Goal: Navigation & Orientation: Find specific page/section

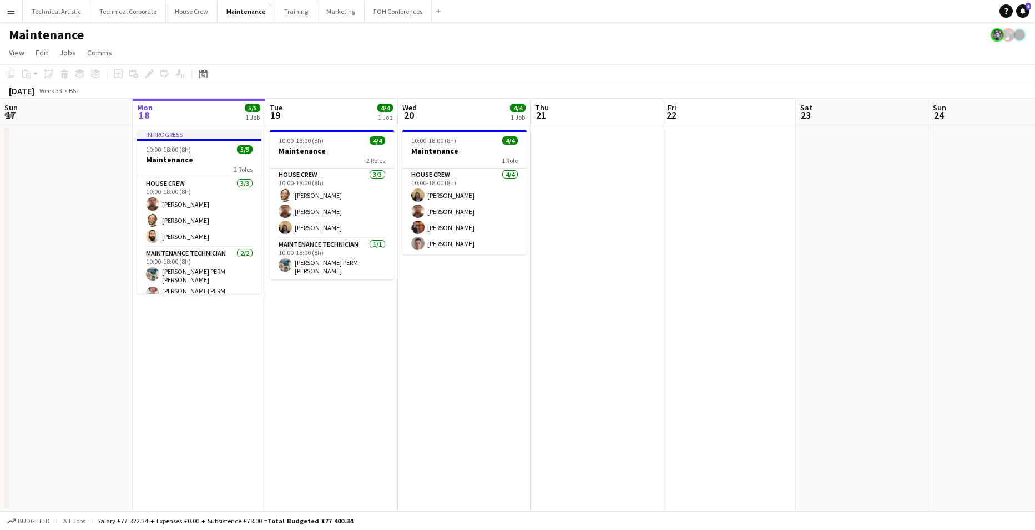
click at [204, 320] on app-date-cell "In progress 10:00-18:00 (8h) 5/5 Maintenance 2 Roles House Crew 3/3 10:00-18:00…" at bounding box center [199, 318] width 133 height 386
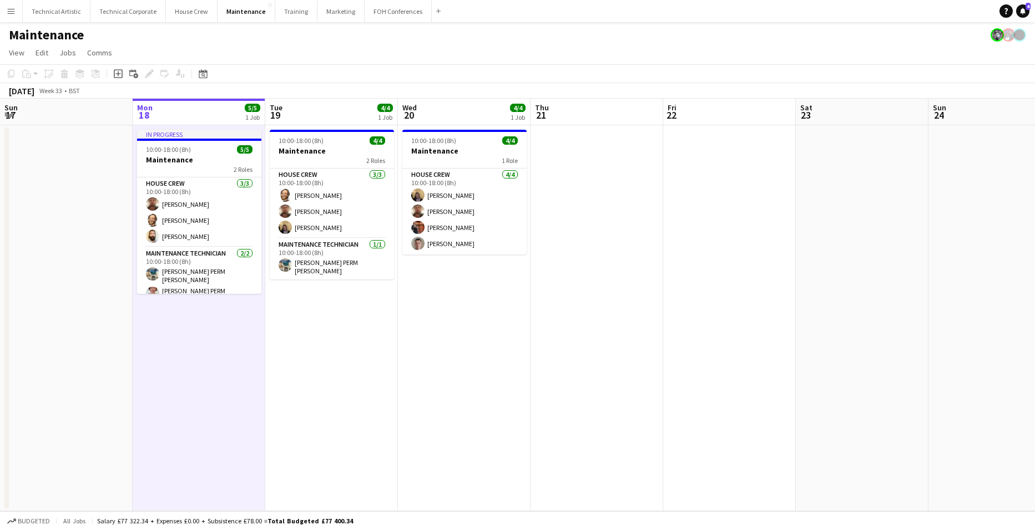
click at [198, 333] on app-date-cell "In progress 10:00-18:00 (8h) 5/5 Maintenance 2 Roles House Crew 3/3 10:00-18:00…" at bounding box center [199, 318] width 133 height 386
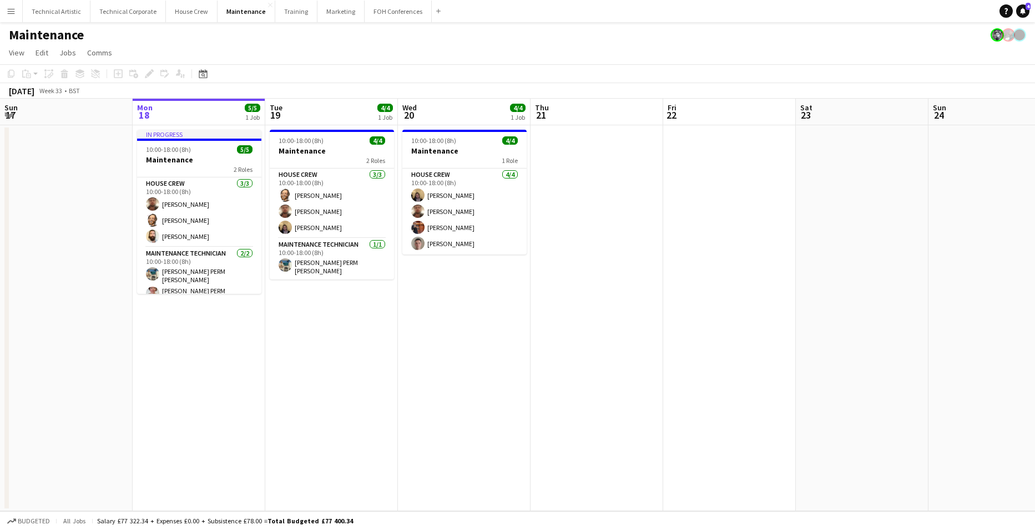
click at [335, 317] on app-date-cell "10:00-18:00 (8h) 4/4 Maintenance 2 Roles House Crew 3/3 10:00-18:00 (8h) Jonath…" at bounding box center [331, 318] width 133 height 386
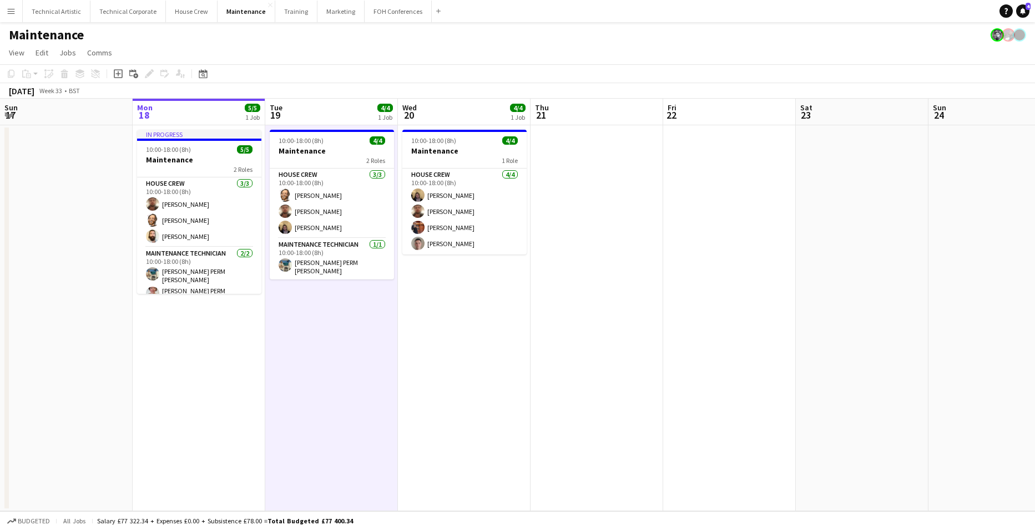
click at [335, 317] on app-date-cell "10:00-18:00 (8h) 4/4 Maintenance 2 Roles House Crew 3/3 10:00-18:00 (8h) Jonath…" at bounding box center [331, 318] width 133 height 386
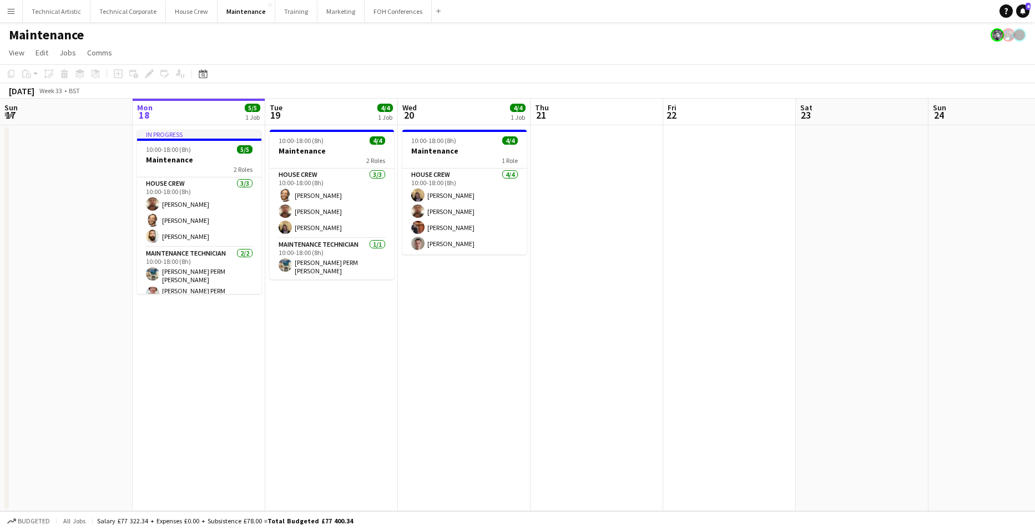
click at [327, 300] on app-date-cell "10:00-18:00 (8h) 4/4 Maintenance 2 Roles House Crew 3/3 10:00-18:00 (8h) Jonath…" at bounding box center [331, 318] width 133 height 386
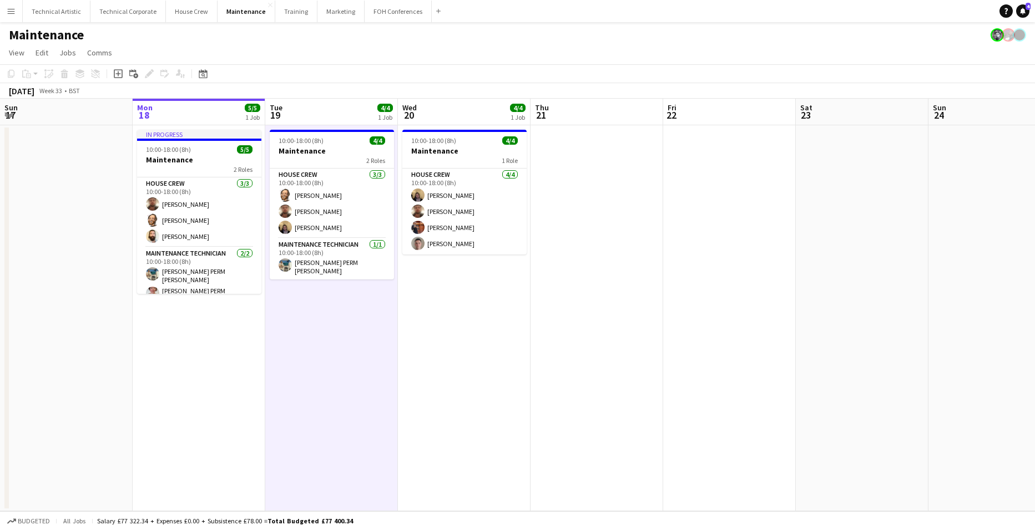
click at [327, 300] on app-date-cell "10:00-18:00 (8h) 4/4 Maintenance 2 Roles House Crew 3/3 10:00-18:00 (8h) Jonath…" at bounding box center [331, 318] width 133 height 386
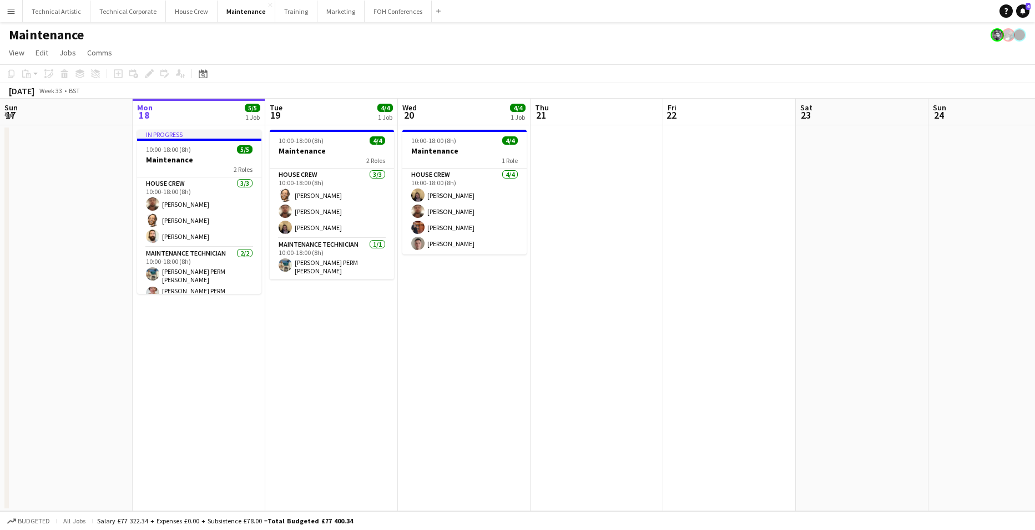
click at [339, 104] on app-board-header-date "Tue 19 4/4 1 Job" at bounding box center [331, 112] width 133 height 27
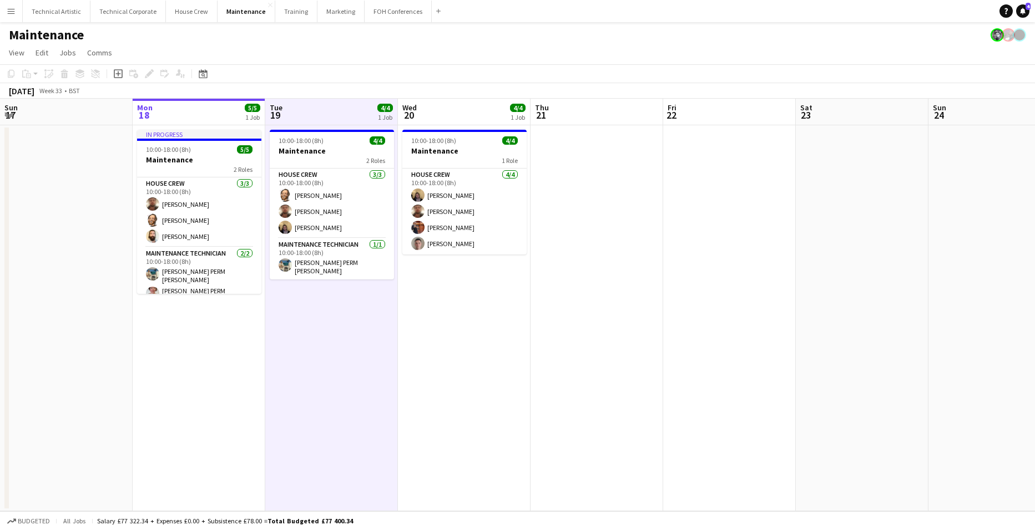
click at [339, 104] on app-board-header-date "Tue 19 4/4 1 Job" at bounding box center [331, 112] width 133 height 27
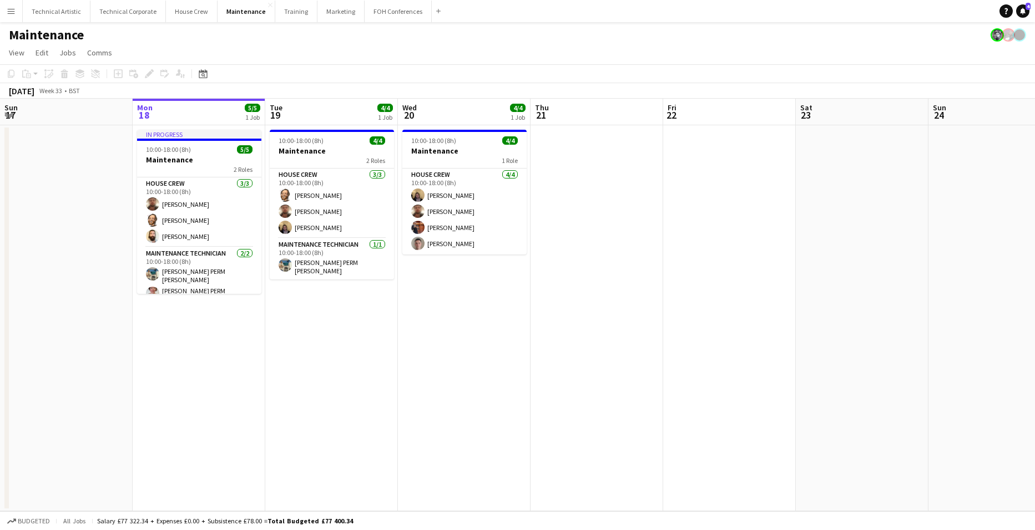
click at [339, 104] on app-board-header-date "Tue 19 4/4 1 Job" at bounding box center [331, 112] width 133 height 27
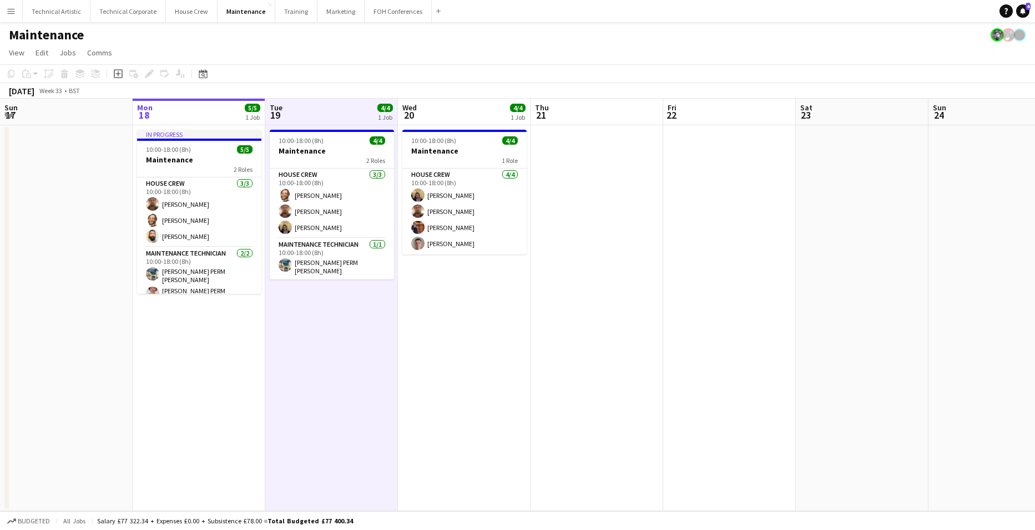
click at [199, 114] on app-board-header-date "Mon 18 5/5 1 Job" at bounding box center [199, 112] width 133 height 27
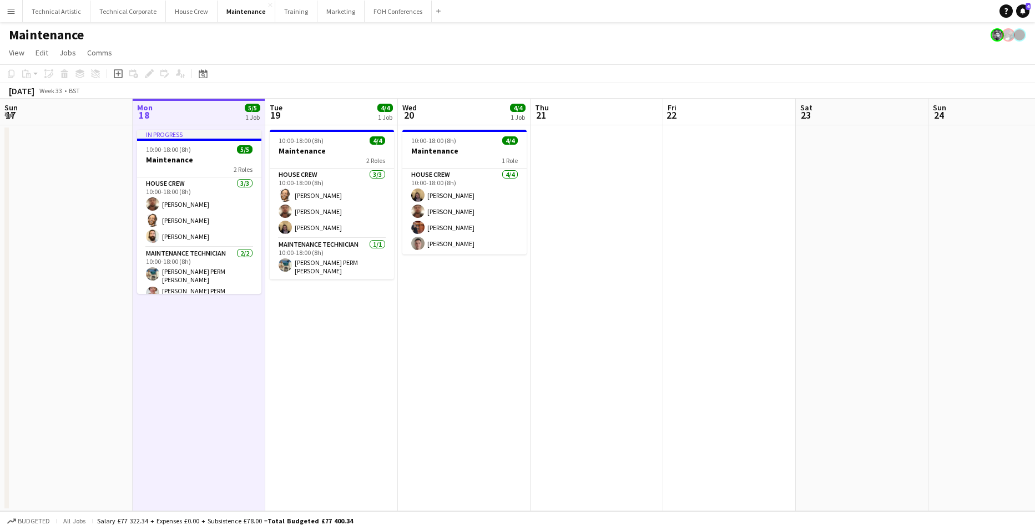
click at [198, 115] on app-board-header-date "Mon 18 5/5 1 Job" at bounding box center [199, 112] width 133 height 27
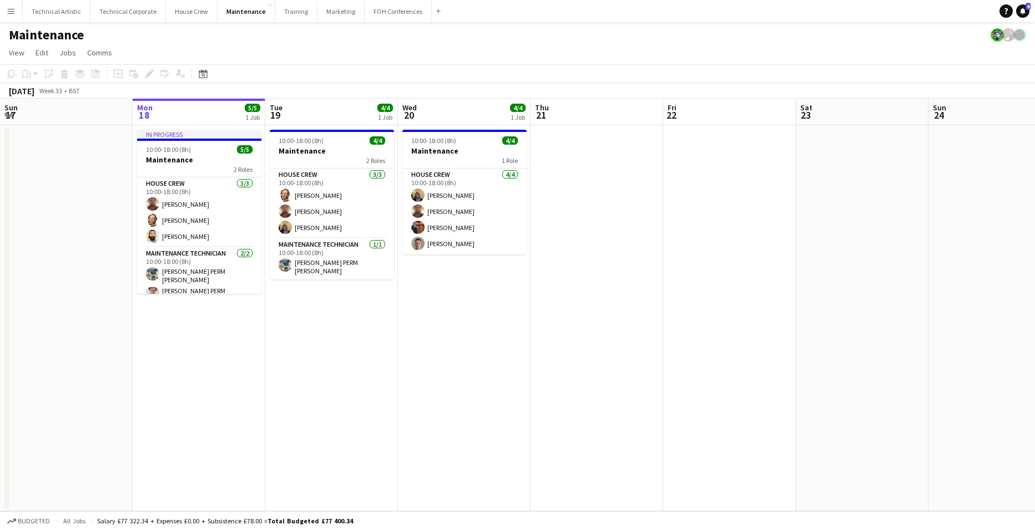
click at [198, 115] on app-board-header-date "Mon 18 5/5 1 Job" at bounding box center [199, 112] width 133 height 27
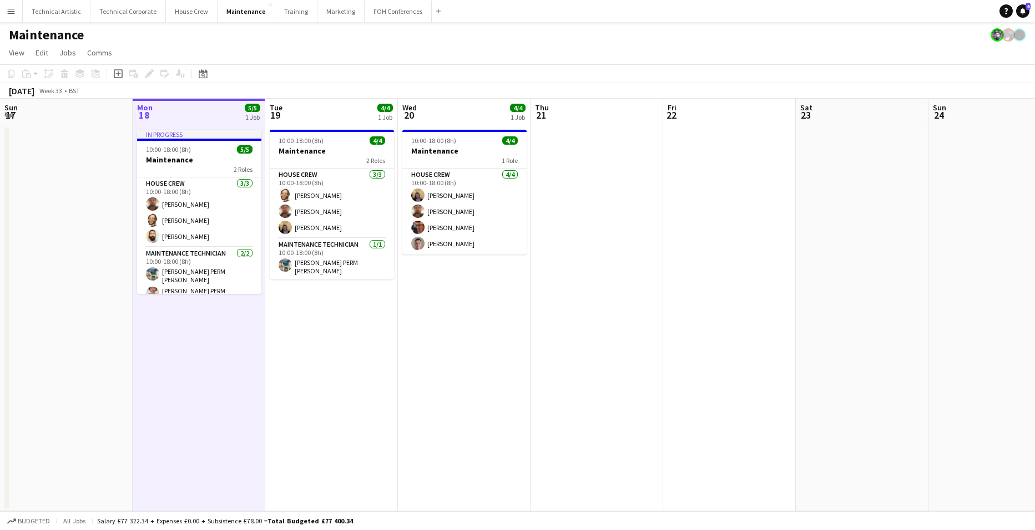
click at [198, 115] on app-board-header-date "Mon 18 5/5 1 Job" at bounding box center [199, 112] width 133 height 27
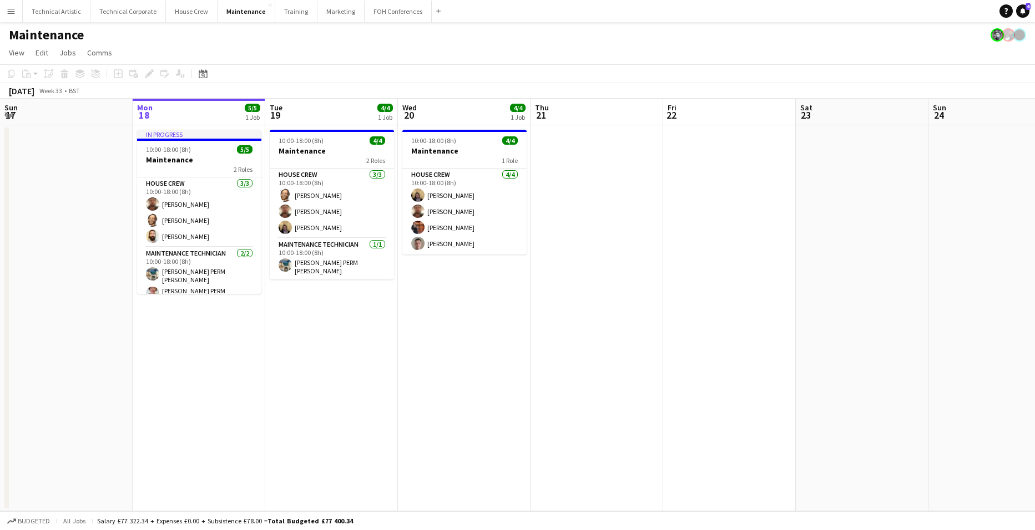
click at [198, 115] on app-board-header-date "Mon 18 5/5 1 Job" at bounding box center [199, 112] width 133 height 27
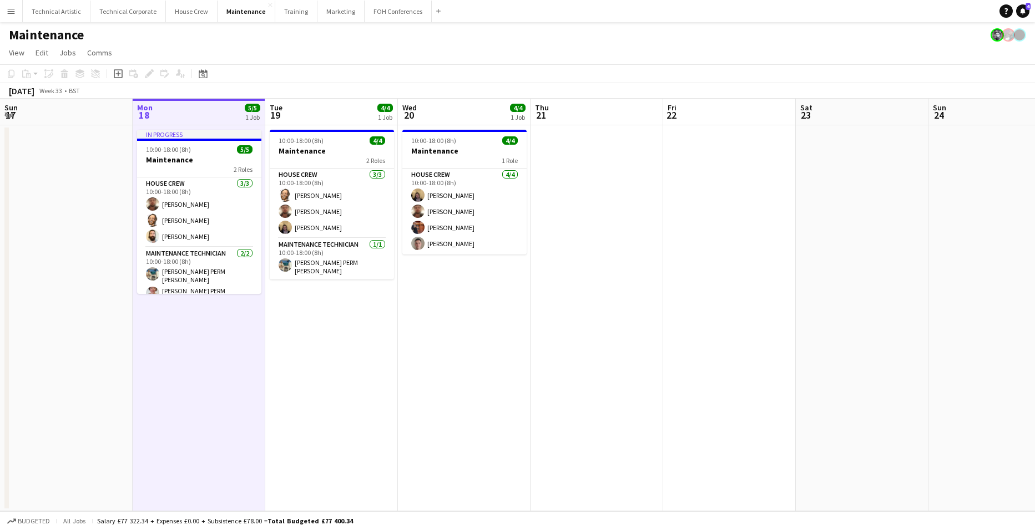
click at [198, 115] on app-board-header-date "Mon 18 5/5 1 Job" at bounding box center [199, 112] width 133 height 27
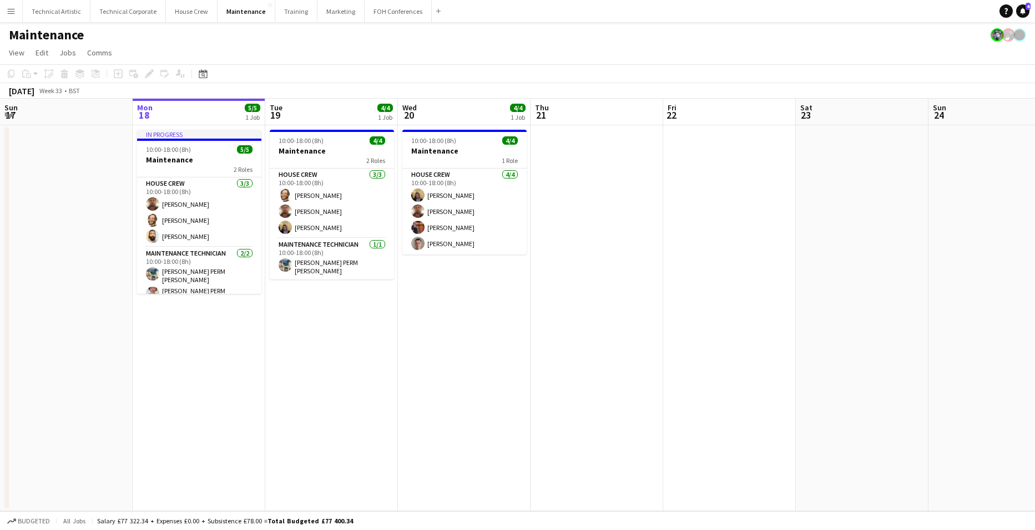
click at [198, 112] on app-board-header-date "Mon 18 5/5 1 Job" at bounding box center [199, 112] width 133 height 27
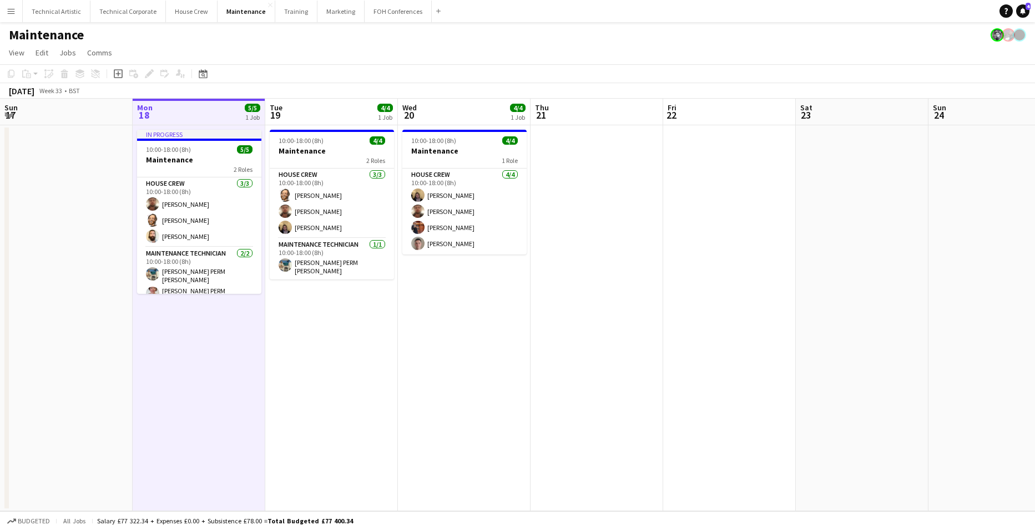
click at [198, 112] on app-board-header-date "Mon 18 5/5 1 Job" at bounding box center [199, 112] width 133 height 27
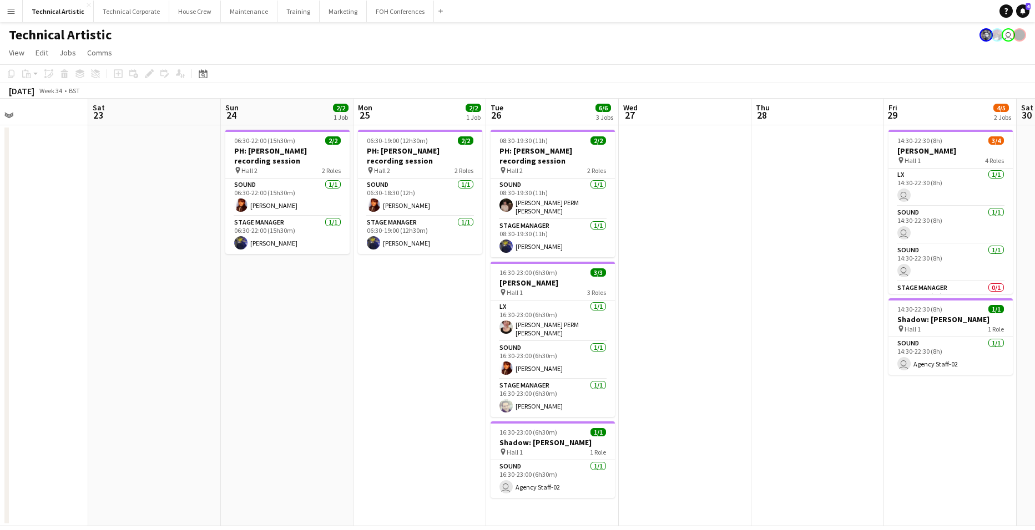
drag, startPoint x: 964, startPoint y: 287, endPoint x: 290, endPoint y: 323, distance: 674.5
click at [242, 327] on app-calendar-viewport "Wed 20 Thu 21 Fri 22 Sat 23 Sun 24 2/2 1 Job Mon 25 2/2 1 Job Tue 26 6/6 3 Jobs…" at bounding box center [517, 313] width 1035 height 428
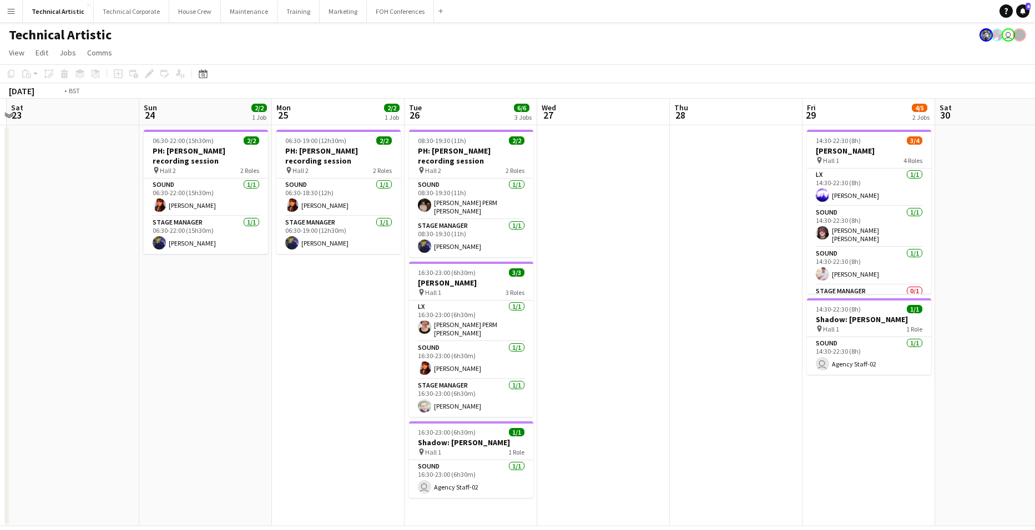
scroll to position [0, 451]
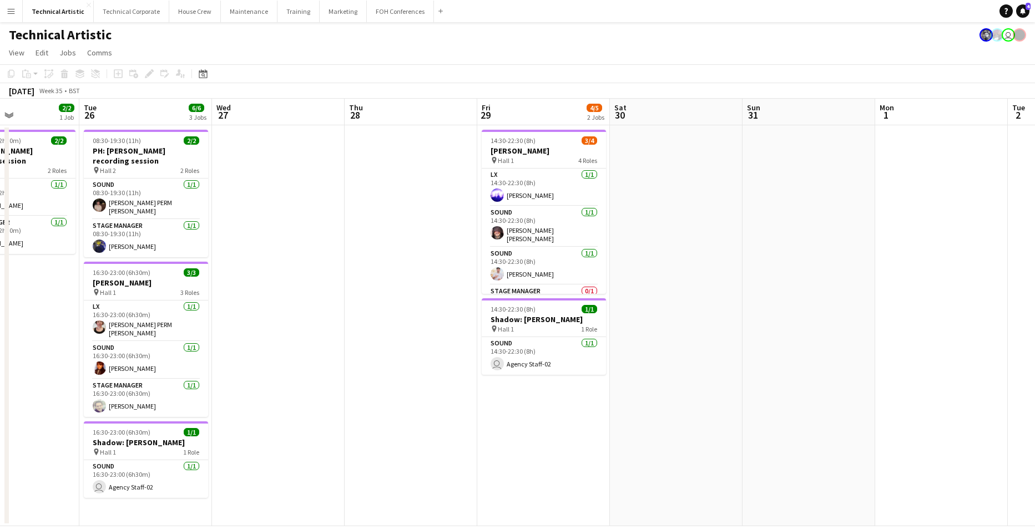
drag, startPoint x: 816, startPoint y: 302, endPoint x: 423, endPoint y: 291, distance: 392.4
click at [423, 291] on app-calendar-viewport "Fri 22 Sat 23 Sun 24 2/2 1 Job Mon 25 2/2 1 Job Tue 26 6/6 3 Jobs Wed 27 Thu 28…" at bounding box center [517, 313] width 1035 height 428
drag, startPoint x: 313, startPoint y: 260, endPoint x: 676, endPoint y: 247, distance: 363.6
click at [627, 250] on app-calendar-viewport "Fri 22 Sat 23 Sun 24 2/2 1 Job Mon 25 2/2 1 Job Tue 26 6/6 3 Jobs Wed 27 Thu 28…" at bounding box center [517, 313] width 1035 height 428
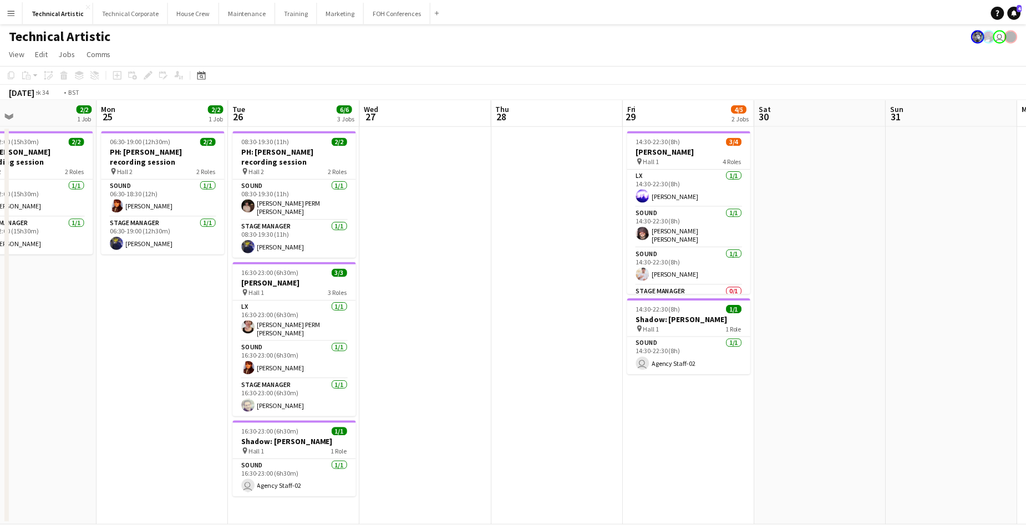
scroll to position [0, 452]
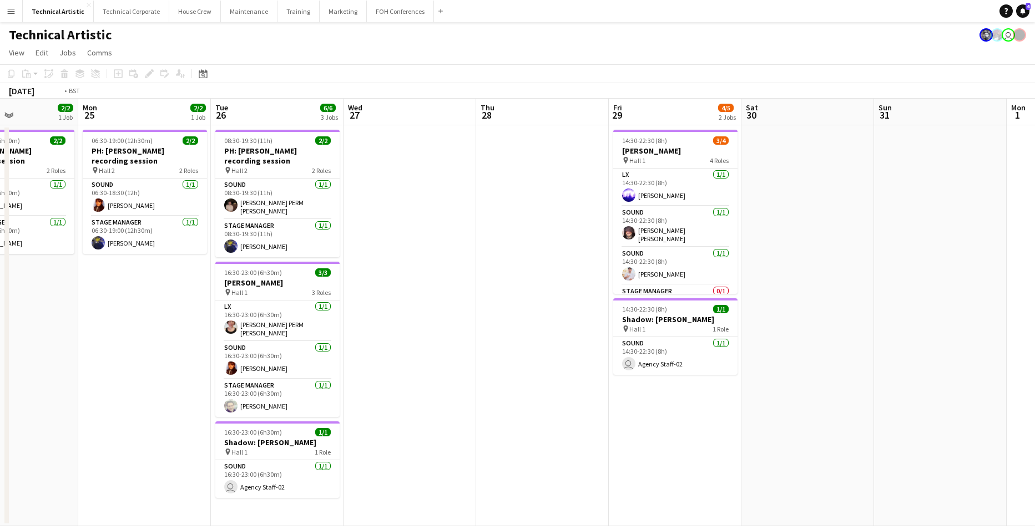
drag, startPoint x: 789, startPoint y: 304, endPoint x: 269, endPoint y: 300, distance: 519.9
click at [269, 300] on app-calendar-viewport "Thu 21 Fri 22 Sat 23 Sun 24 2/2 1 Job Mon 25 2/2 1 Job Tue 26 6/6 3 Jobs Wed 27…" at bounding box center [517, 313] width 1035 height 428
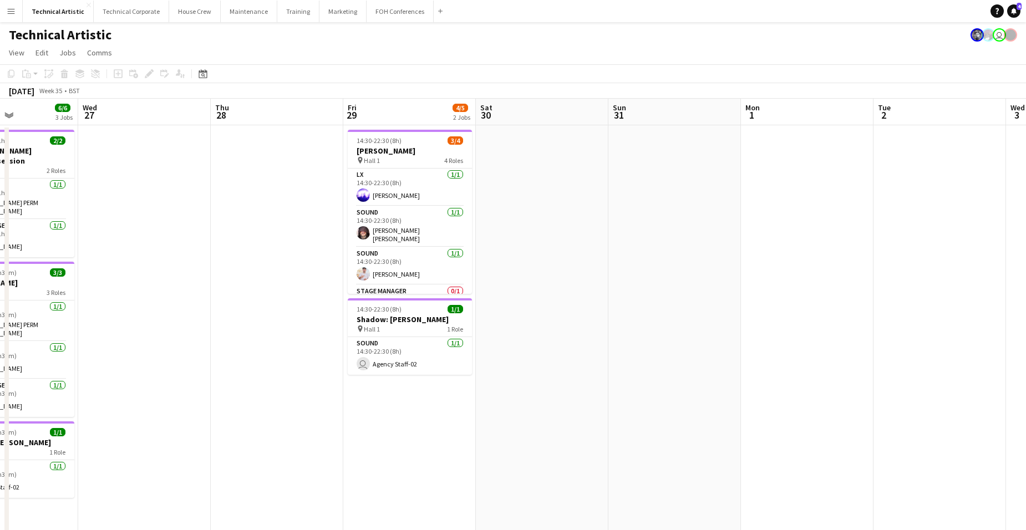
scroll to position [0, 361]
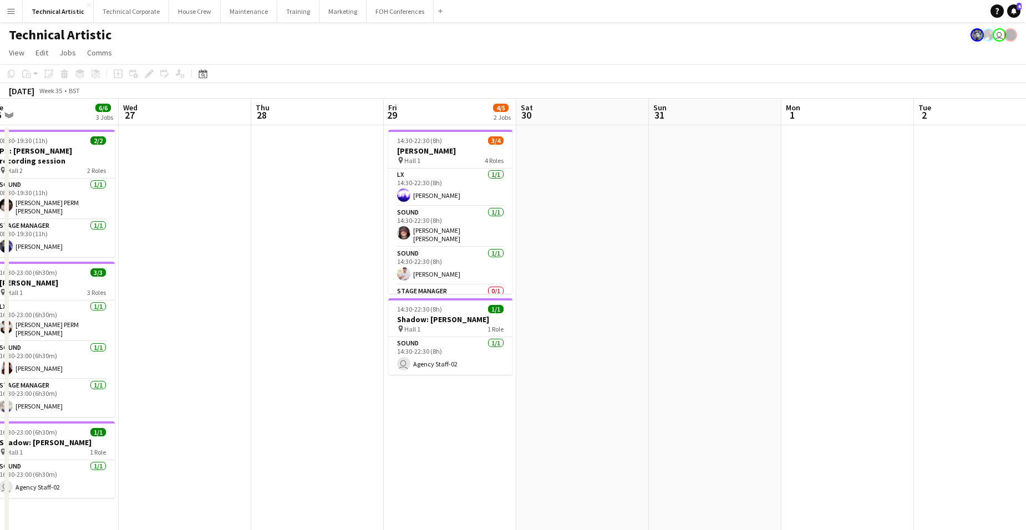
drag, startPoint x: 757, startPoint y: 280, endPoint x: 199, endPoint y: 281, distance: 557.6
click at [321, 265] on app-calendar-viewport "Sat 23 Sun 24 2/2 1 Job Mon 25 2/2 1 Job Tue 26 6/6 3 Jobs Wed 27 Thu 28 Fri 29…" at bounding box center [513, 421] width 1026 height 645
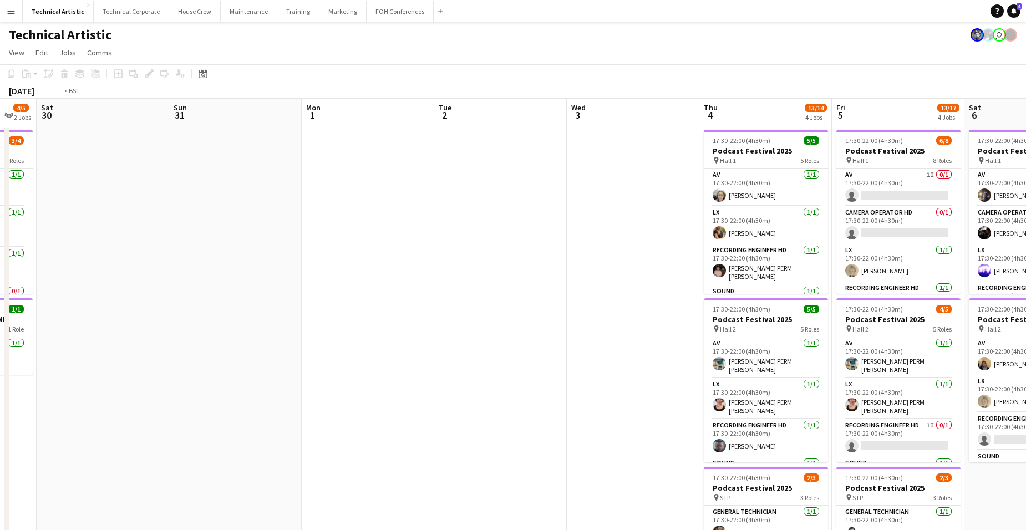
drag, startPoint x: 565, startPoint y: 239, endPoint x: 131, endPoint y: 236, distance: 434.5
click at [128, 235] on app-calendar-viewport "Wed 27 Thu 28 Fri 29 4/5 2 Jobs Sat 30 Sun 31 Mon 1 Tue 2 Wed 3 Thu 4 13/14 4 J…" at bounding box center [513, 448] width 1026 height 699
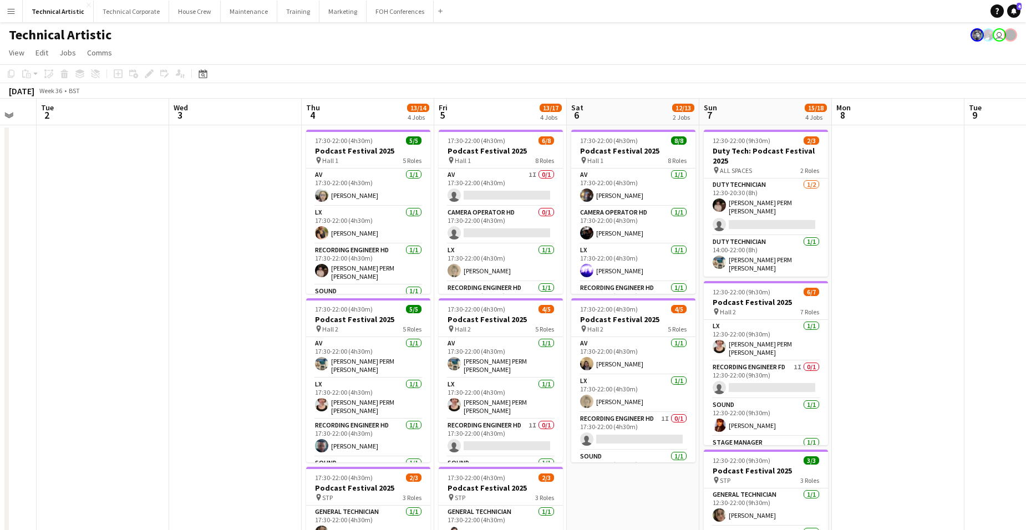
scroll to position [0, 401]
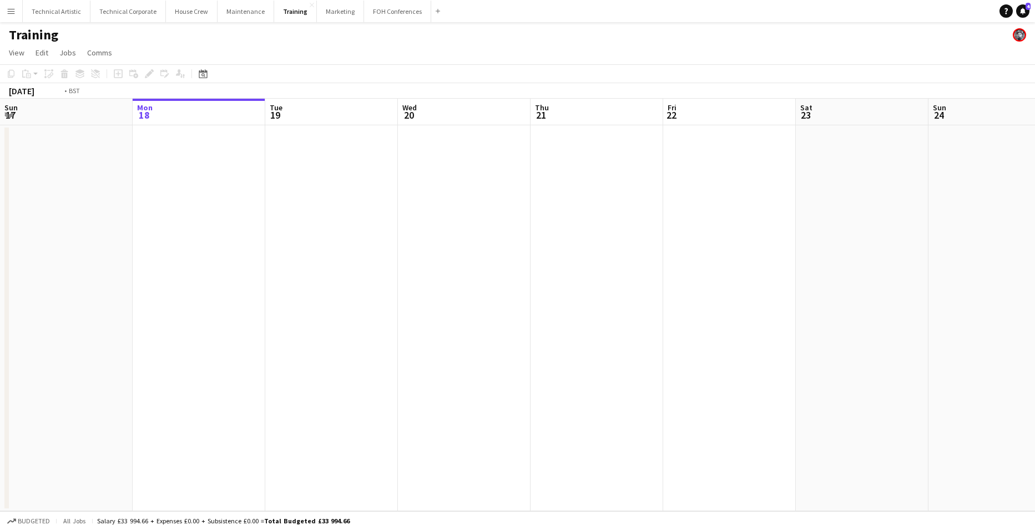
drag, startPoint x: 739, startPoint y: 321, endPoint x: 329, endPoint y: 281, distance: 412.0
click at [163, 279] on app-calendar-viewport "Fri 15 Sat 16 Sun 17 Mon 18 Tue 19 Wed 20 Thu 21 Fri 22 Sat 23 Sun 24 Mon 25 Tu…" at bounding box center [517, 305] width 1035 height 413
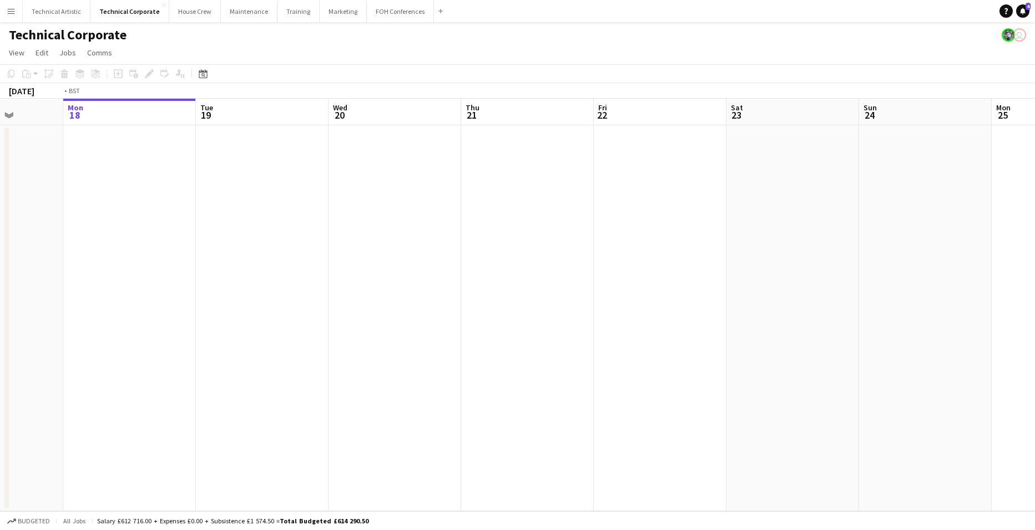
drag, startPoint x: 738, startPoint y: 258, endPoint x: 236, endPoint y: 271, distance: 502.3
click at [227, 276] on app-calendar-viewport "Fri 15 Sat 16 Sun 17 Mon 18 Tue 19 Wed 20 Thu 21 Fri 22 Sat 23 Sun 24 Mon 25 Tu…" at bounding box center [517, 305] width 1035 height 413
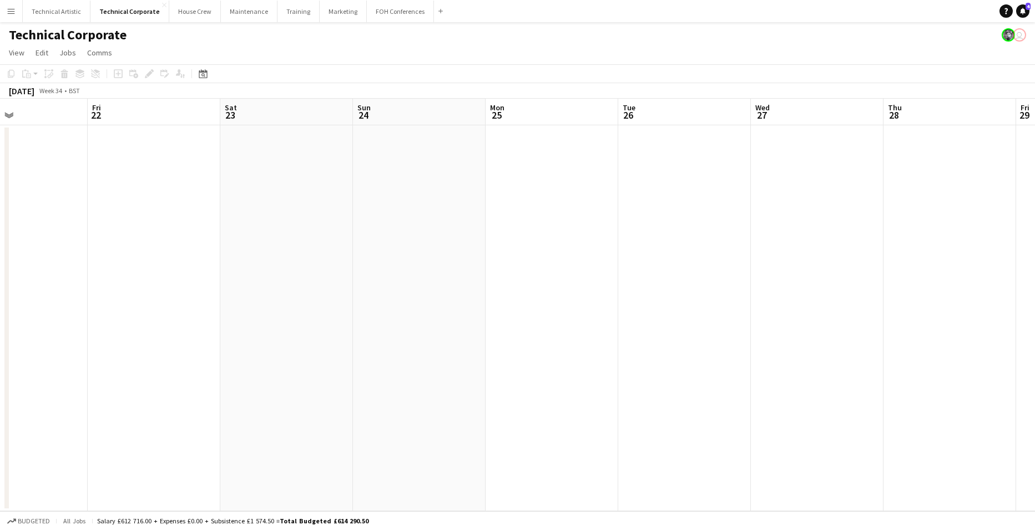
drag, startPoint x: 512, startPoint y: 259, endPoint x: 121, endPoint y: 233, distance: 392.0
click at [121, 233] on app-calendar-viewport "Mon 18 Tue 19 Wed 20 Thu 21 Fri 22 Sat 23 Sun 24 Mon 25 Tue 26 Wed 27 Thu 28 Fr…" at bounding box center [517, 305] width 1035 height 413
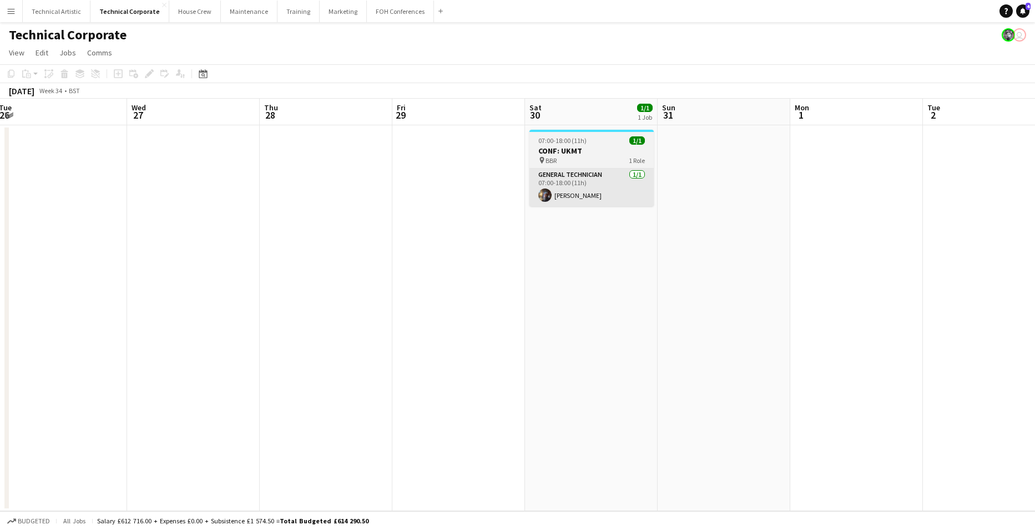
drag, startPoint x: 540, startPoint y: 216, endPoint x: 326, endPoint y: 200, distance: 214.2
click at [254, 206] on app-calendar-viewport "Sat 23 Sun 24 Mon 25 Tue 26 Wed 27 Thu 28 Fri 29 Sat 30 1/1 1 Job Sun 31 Mon 1 …" at bounding box center [517, 305] width 1035 height 413
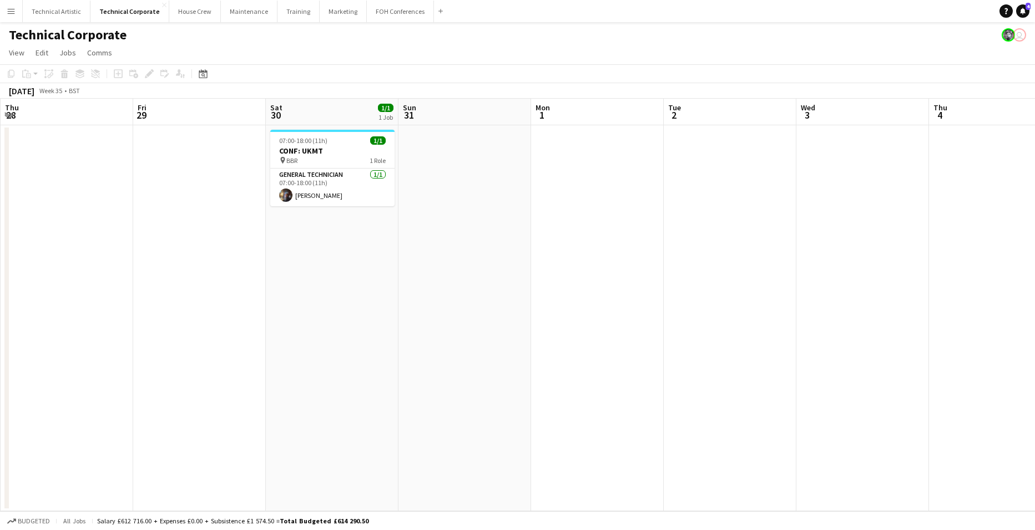
drag, startPoint x: 655, startPoint y: 237, endPoint x: 127, endPoint y: 255, distance: 528.5
click at [135, 261] on app-calendar-viewport "Mon 25 Tue 26 Wed 27 Thu 28 Fri 29 Sat 30 1/1 1 Job Sun 31 Mon 1 Tue 2 Wed 3 Th…" at bounding box center [517, 305] width 1035 height 413
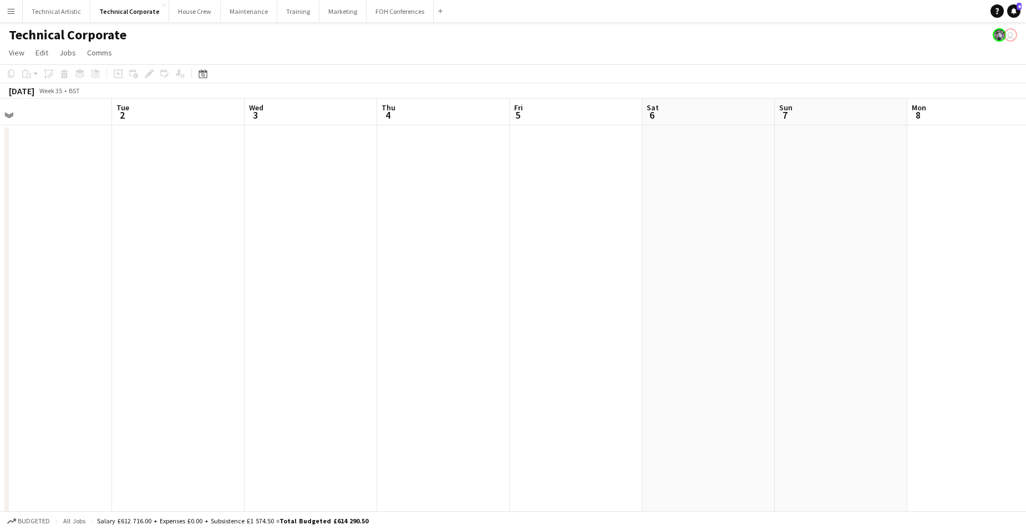
click at [46, 244] on app-calendar-viewport "Fri 29 Sat 30 1/1 1 Job Sun 31 Mon 1 Tue 2 Wed 3 Thu 4 Fri 5 Sat 6 Sun 7 Mon 8 …" at bounding box center [513, 378] width 1026 height 559
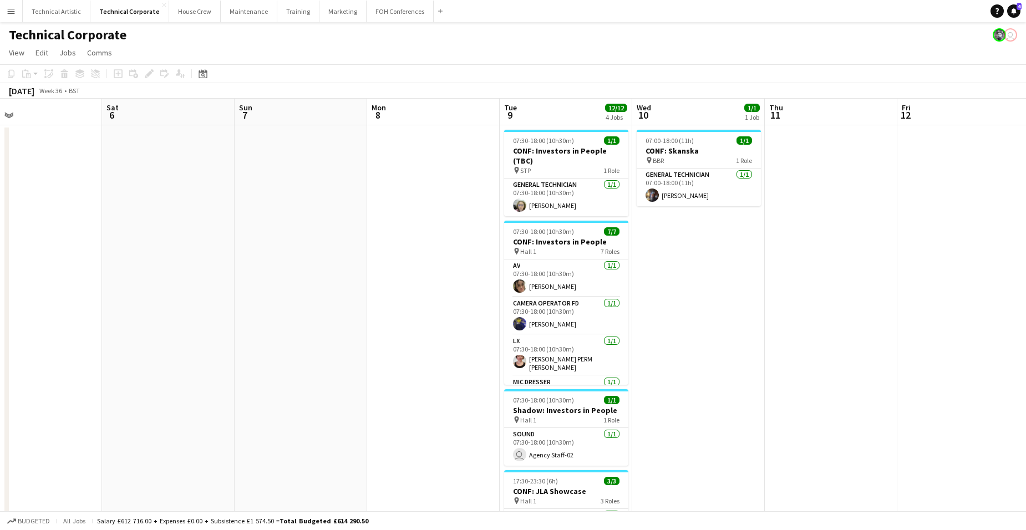
drag, startPoint x: 353, startPoint y: 323, endPoint x: 817, endPoint y: 270, distance: 466.9
click at [842, 256] on app-calendar-viewport "Tue 2 Wed 3 Thu 4 Fri 5 Sat 6 Sun 7 Mon 8 Tue 9 12/12 4 Jobs Wed 10 1/1 1 Job T…" at bounding box center [513, 378] width 1026 height 559
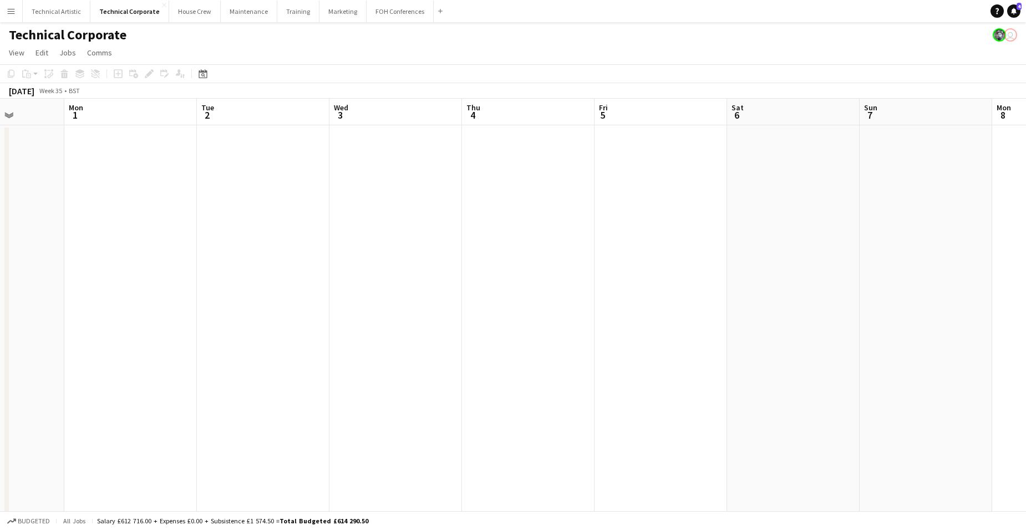
drag, startPoint x: 625, startPoint y: 276, endPoint x: 926, endPoint y: 224, distance: 305.1
click at [921, 226] on app-calendar-viewport "Fri 29 Sat 30 1/1 1 Job Sun 31 Mon 1 Tue 2 Wed 3 Thu 4 Fri 5 Sat 6 Sun 7 Mon 8 …" at bounding box center [513, 378] width 1026 height 559
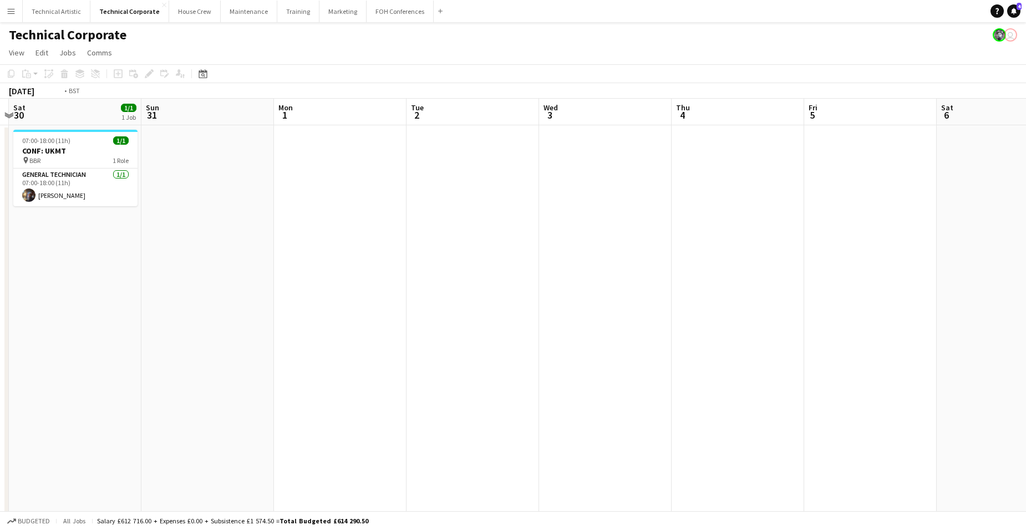
drag, startPoint x: 964, startPoint y: 219, endPoint x: 429, endPoint y: 231, distance: 535.0
click at [124, 226] on app-calendar-viewport "Tue 26 Wed 27 Thu 28 Fri 29 Sat 30 1/1 1 Job Sun 31 Mon 1 Tue 2 Wed 3 Thu 4 Fri…" at bounding box center [513, 378] width 1026 height 559
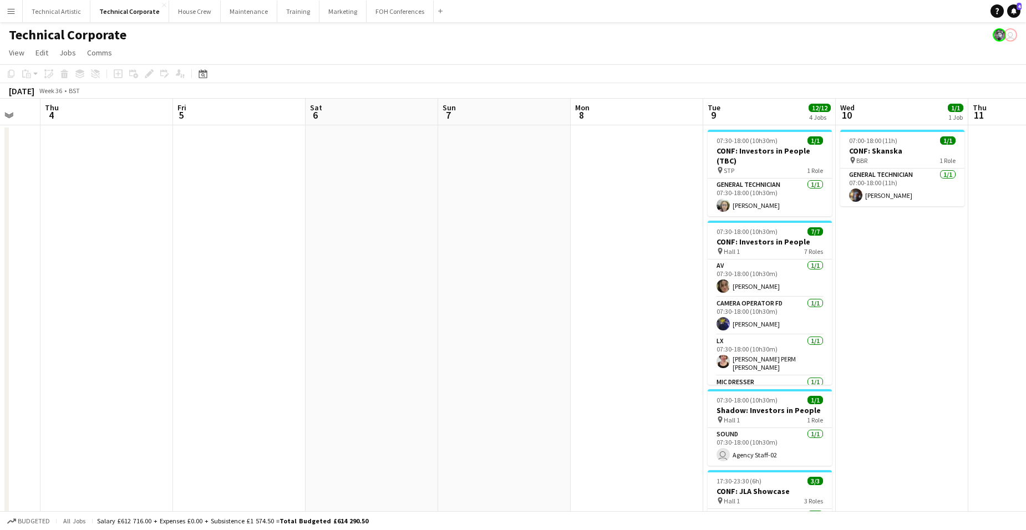
scroll to position [0, 398]
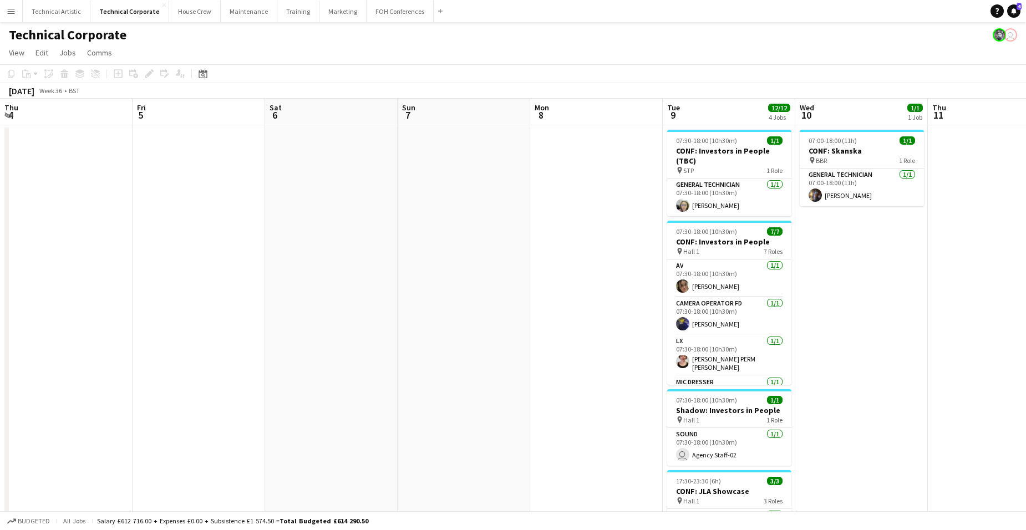
drag, startPoint x: 653, startPoint y: 230, endPoint x: 215, endPoint y: 231, distance: 438.3
click at [215, 231] on app-calendar-viewport "Mon 1 Tue 2 Wed 3 Thu 4 Fri 5 Sat 6 Sun 7 Mon 8 Tue 9 12/12 4 Jobs Wed 10 1/1 1…" at bounding box center [513, 378] width 1026 height 559
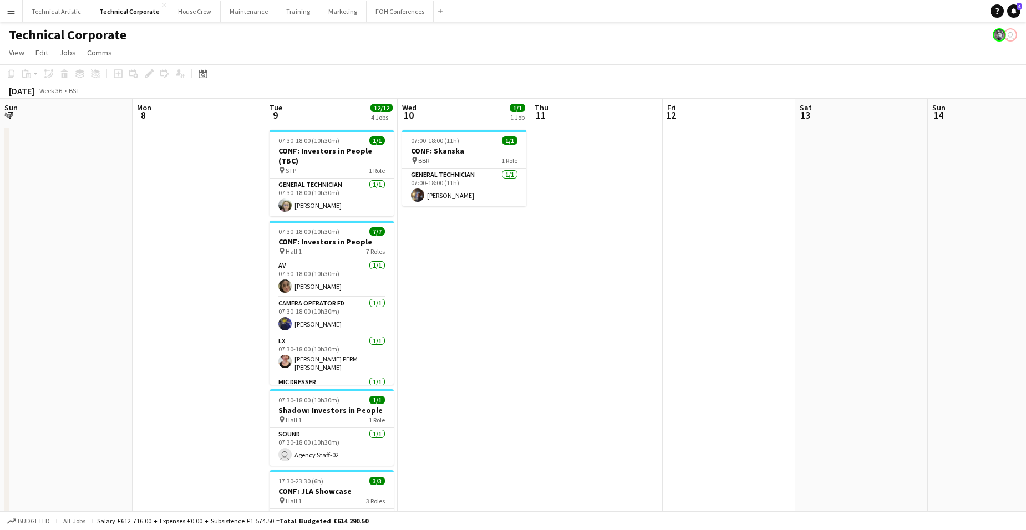
drag, startPoint x: 217, startPoint y: 305, endPoint x: 564, endPoint y: 261, distance: 349.5
click at [533, 260] on app-calendar-viewport "Thu 4 Fri 5 Sat 6 Sun 7 Mon 8 Tue 9 12/12 4 Jobs Wed 10 1/1 1 Job Thu 11 Fri 12…" at bounding box center [513, 378] width 1026 height 559
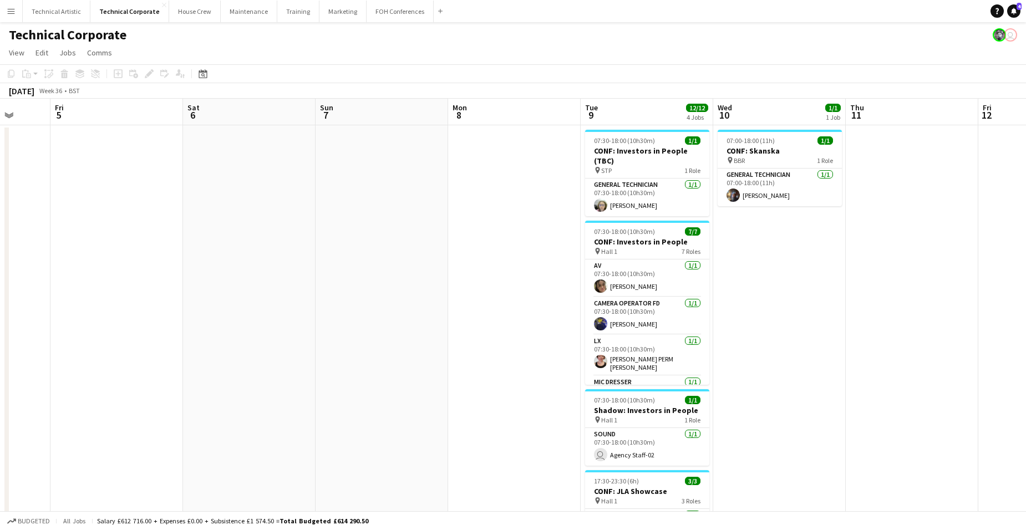
drag, startPoint x: 395, startPoint y: 294, endPoint x: 669, endPoint y: 256, distance: 276.2
click at [629, 262] on app-calendar-viewport "Tue 2 Wed 3 Thu 4 Fri 5 Sat 6 Sun 7 Mon 8 Tue 9 12/12 4 Jobs Wed 10 1/1 1 Job T…" at bounding box center [513, 378] width 1026 height 559
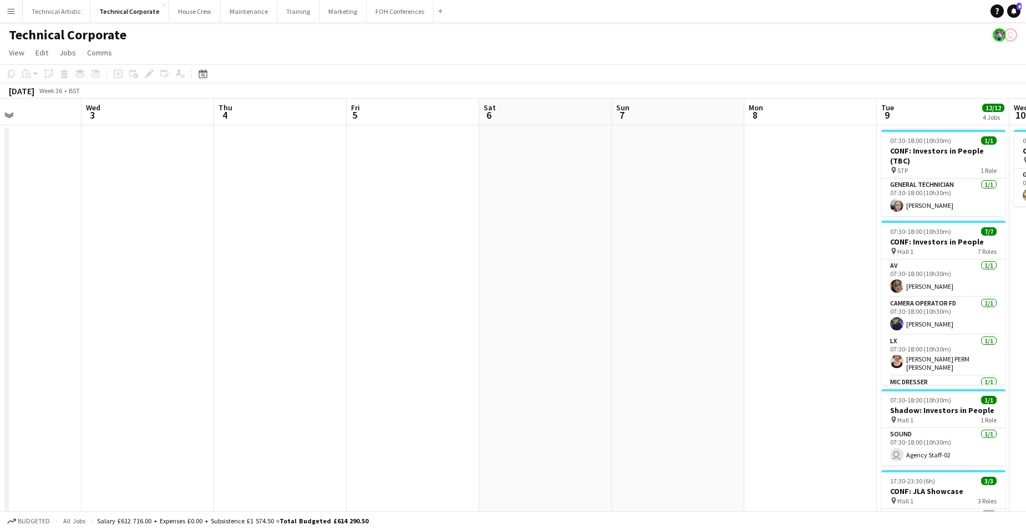
drag, startPoint x: 636, startPoint y: 265, endPoint x: 6, endPoint y: 246, distance: 630.1
click at [7, 246] on div "Sun 31 Mon 1 Tue 2 Wed 3 Thu 4 Fri 5 Sat 6 Sun 7 Mon 8 Tue 9 12/12 4 Jobs Wed 1…" at bounding box center [513, 378] width 1026 height 559
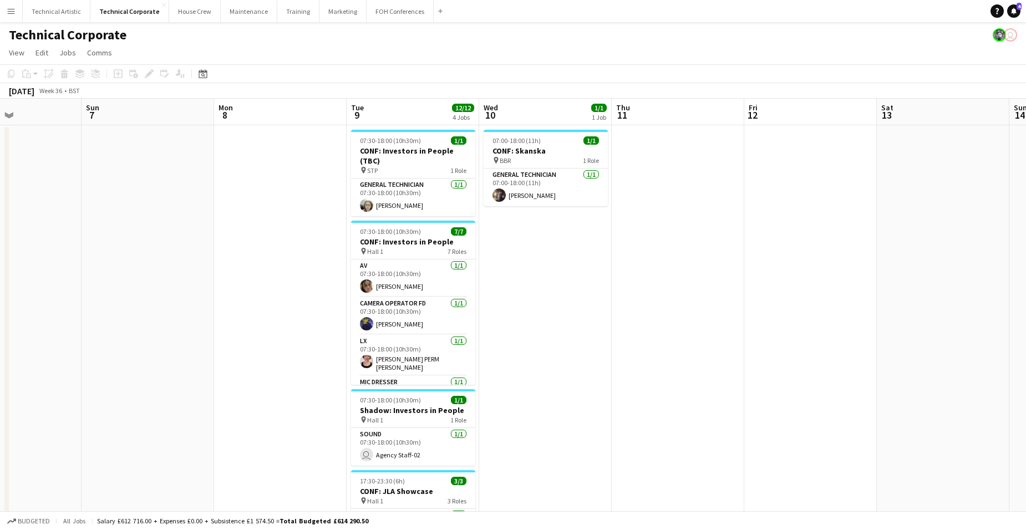
scroll to position [0, 362]
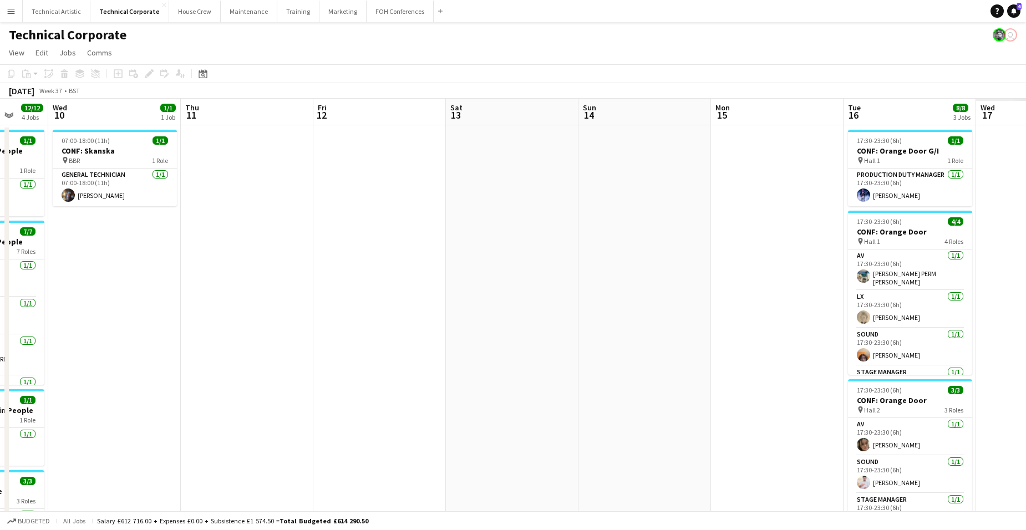
drag, startPoint x: 731, startPoint y: 271, endPoint x: 155, endPoint y: 272, distance: 575.9
click at [155, 272] on app-calendar-viewport "Sat 6 Sun 7 Mon 8 Tue 9 12/12 4 Jobs Wed 10 1/1 1 Job Thu 11 Fri 12 Sat 13 Sun …" at bounding box center [513, 378] width 1026 height 559
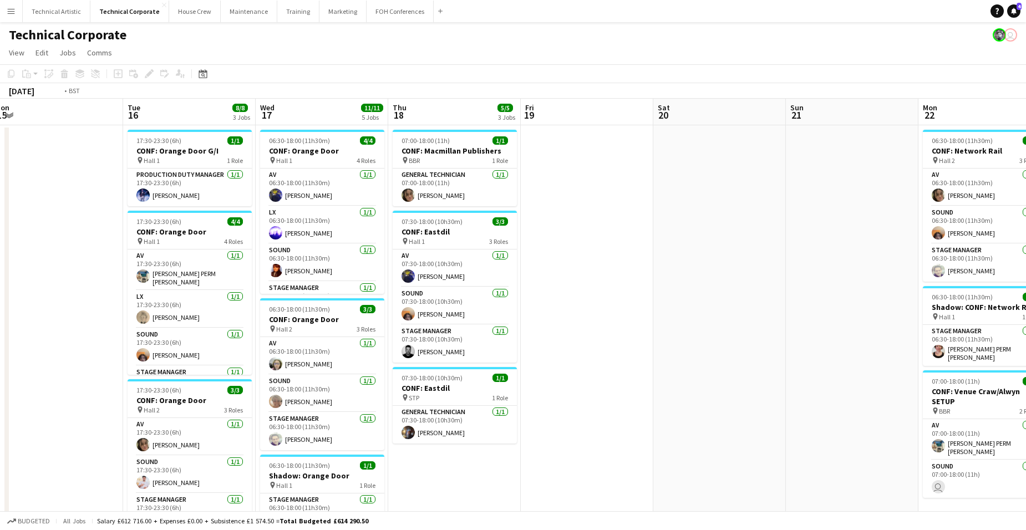
drag, startPoint x: 653, startPoint y: 277, endPoint x: 34, endPoint y: 264, distance: 619.4
click at [12, 264] on app-calendar-viewport "Fri 12 Sat 13 Sun 14 Mon 15 Tue 16 8/8 3 Jobs Wed 17 11/11 5 Jobs Thu 18 5/5 3 …" at bounding box center [513, 428] width 1026 height 658
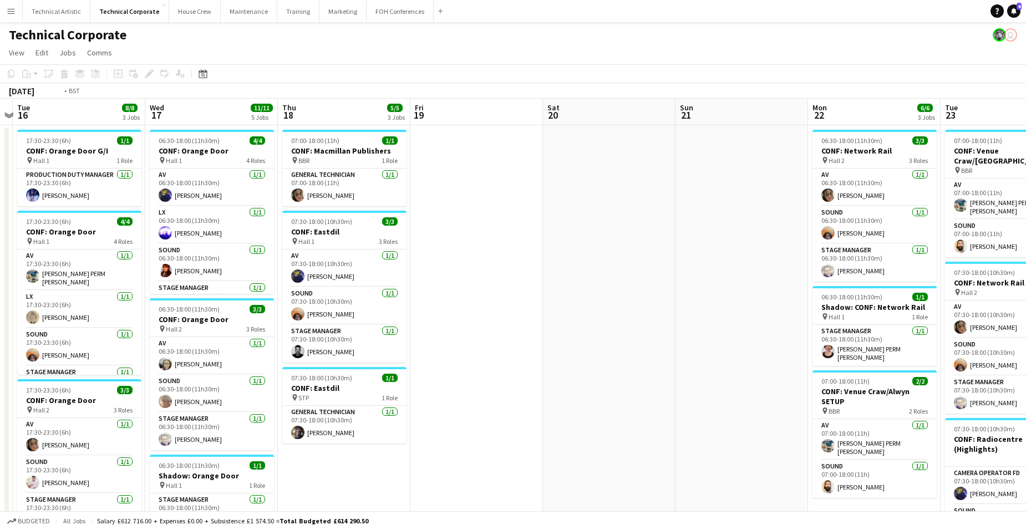
drag, startPoint x: 319, startPoint y: 467, endPoint x: 729, endPoint y: 449, distance: 410.4
click at [694, 452] on app-calendar-viewport "Sat 13 Sun 14 Mon 15 Tue 16 8/8 3 Jobs Wed 17 11/11 5 Jobs Thu 18 5/5 3 Jobs Fr…" at bounding box center [513, 435] width 1026 height 672
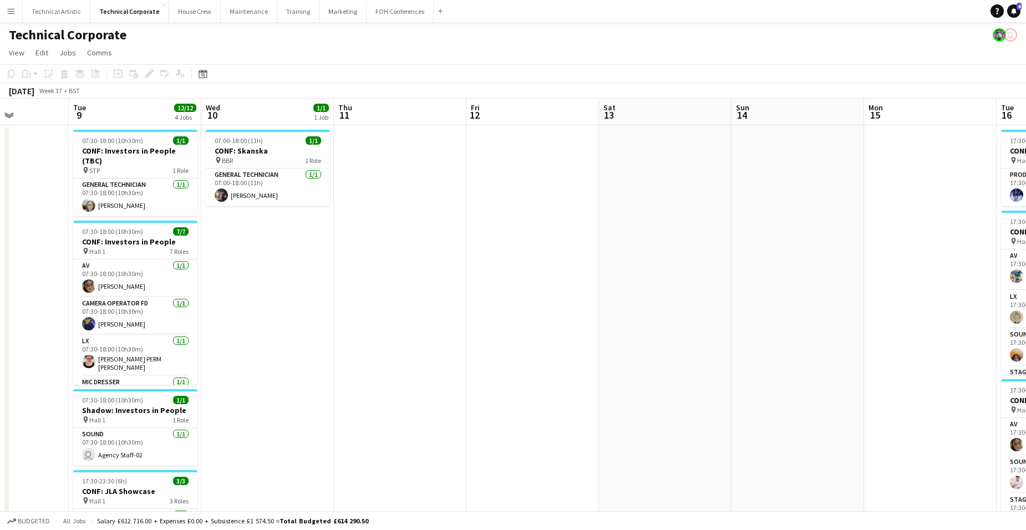
drag, startPoint x: 899, startPoint y: 314, endPoint x: 778, endPoint y: 313, distance: 121.0
click at [909, 313] on app-calendar-viewport "Sat 6 Sun 7 Mon 8 Tue 9 12/12 4 Jobs Wed 10 1/1 1 Job Thu 11 Fri 12 Sat 13 Sun …" at bounding box center [513, 435] width 1026 height 672
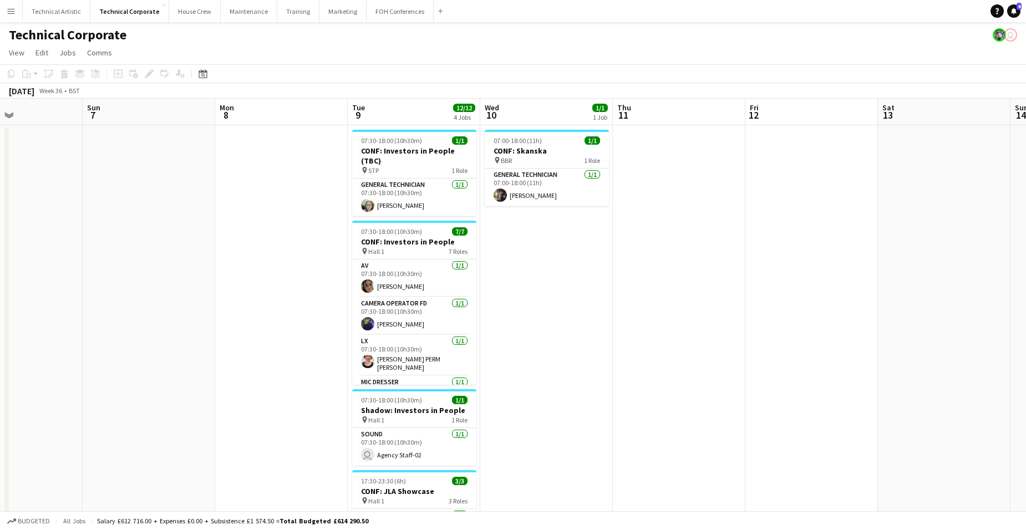
drag, startPoint x: 544, startPoint y: 313, endPoint x: 834, endPoint y: 295, distance: 290.8
click at [848, 295] on app-calendar-viewport "Thu 4 Fri 5 Sat 6 Sun 7 Mon 8 Tue 9 12/12 4 Jobs Wed 10 1/1 1 Job Thu 11 Fri 12…" at bounding box center [513, 435] width 1026 height 672
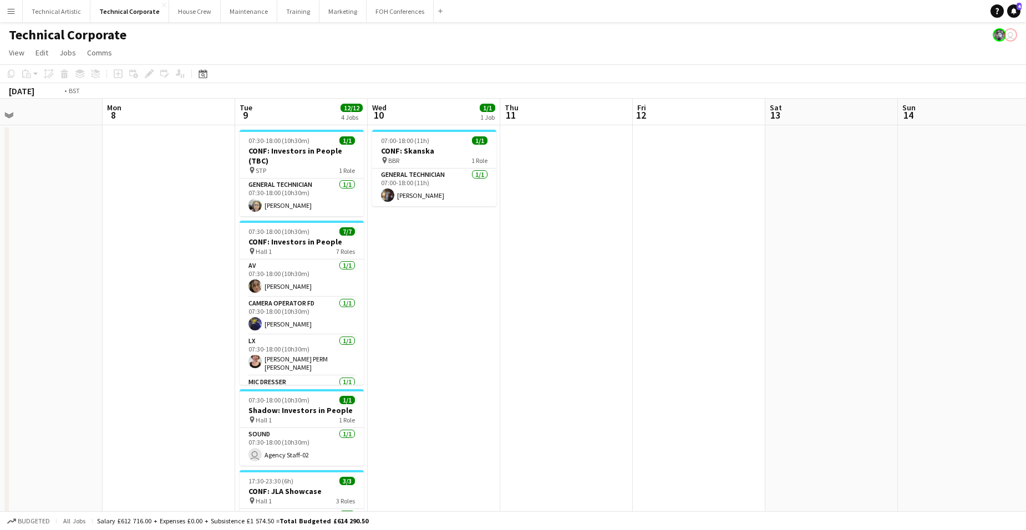
drag, startPoint x: 866, startPoint y: 263, endPoint x: 217, endPoint y: 254, distance: 649.3
click at [232, 256] on app-calendar-viewport "Wed 3 Thu 4 Fri 5 Sat 6 Sun 7 Mon 8 Tue 9 12/12 4 Jobs Wed 10 1/1 1 Job Thu 11 …" at bounding box center [513, 435] width 1026 height 672
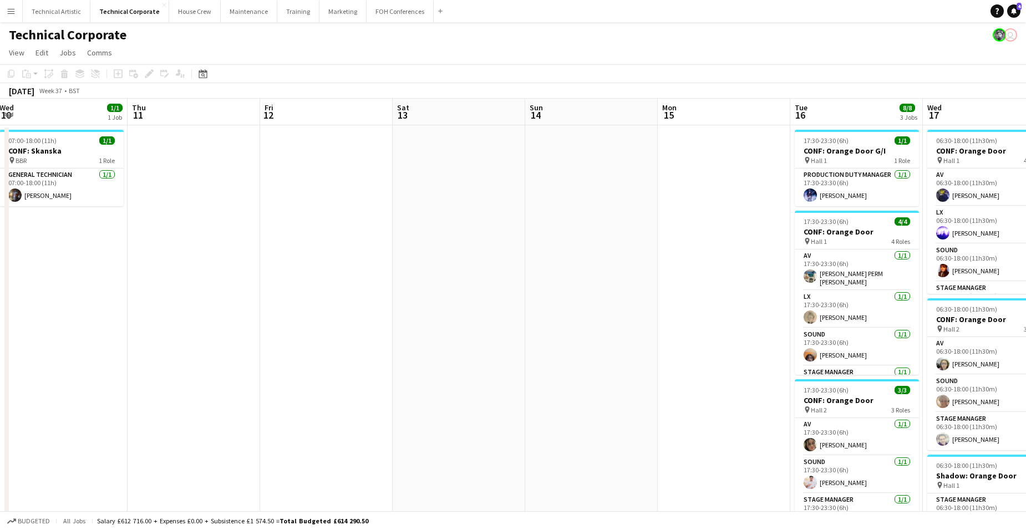
drag, startPoint x: 686, startPoint y: 255, endPoint x: 96, endPoint y: 237, distance: 590.1
click at [96, 237] on app-calendar-viewport "Sun 7 Mon 8 Tue 9 12/12 4 Jobs Wed 10 1/1 1 Job Thu 11 Fri 12 Sat 13 Sun 14 Mon…" at bounding box center [513, 435] width 1026 height 672
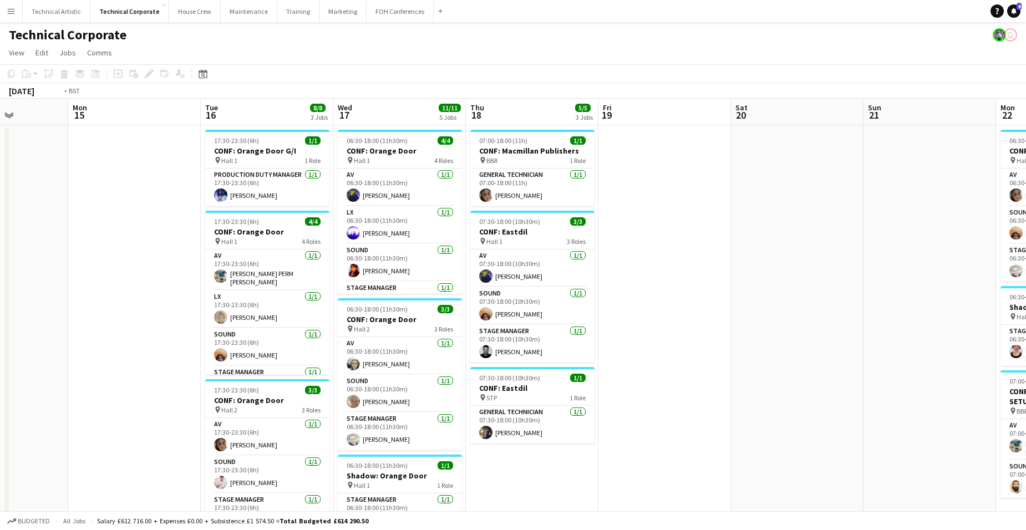
drag, startPoint x: 833, startPoint y: 249, endPoint x: 88, endPoint y: 245, distance: 745.7
click at [121, 247] on app-calendar-viewport "Thu 11 Fri 12 Sat 13 Sun 14 Mon 15 Tue 16 8/8 3 Jobs Wed 17 11/11 5 Jobs Thu 18…" at bounding box center [513, 435] width 1026 height 672
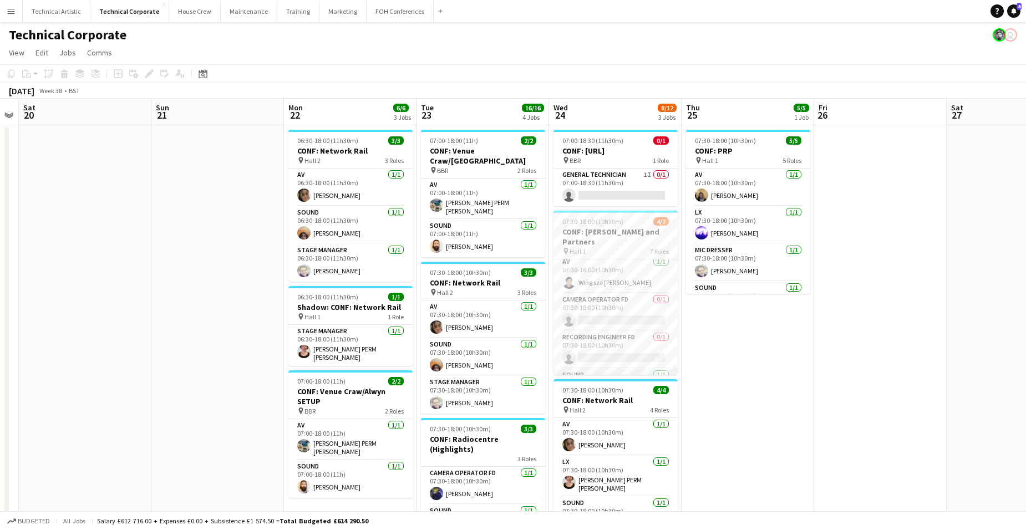
scroll to position [0, 0]
